Goal: Find specific page/section: Find specific page/section

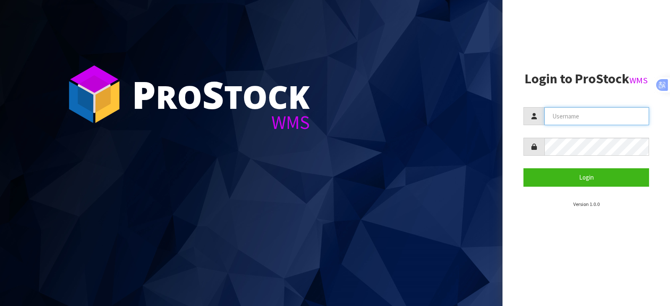
type input "[PERSON_NAME][EMAIL_ADDRESS][DOMAIN_NAME]"
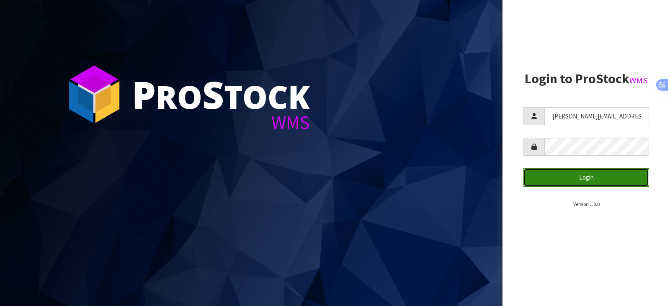
click at [590, 179] on button "Login" at bounding box center [587, 177] width 126 height 18
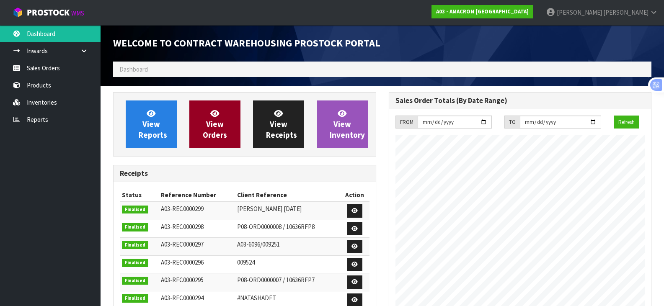
scroll to position [356, 275]
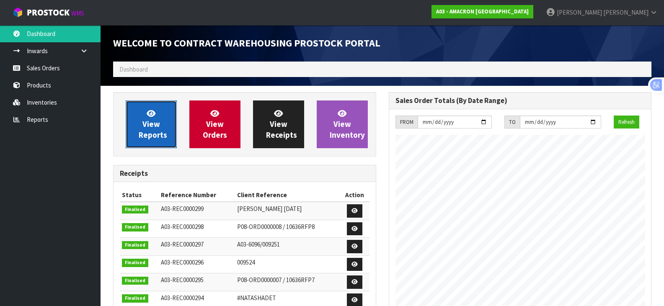
click at [160, 125] on link "View Reports" at bounding box center [151, 125] width 51 height 48
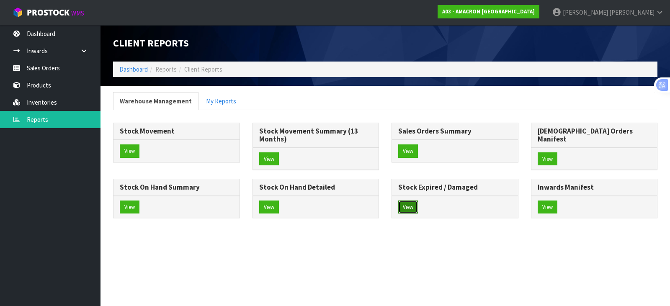
click at [398, 214] on button "View" at bounding box center [408, 207] width 20 height 13
click at [279, 201] on button "View" at bounding box center [269, 207] width 20 height 13
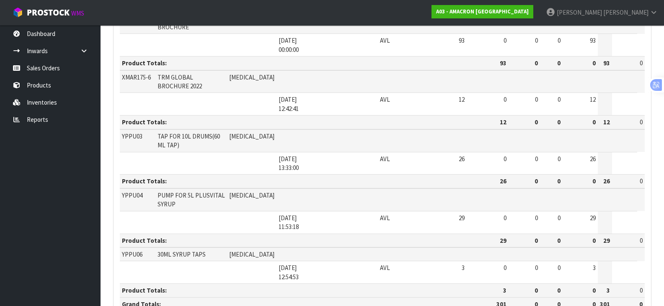
scroll to position [1015, 0]
